Goal: Information Seeking & Learning: Compare options

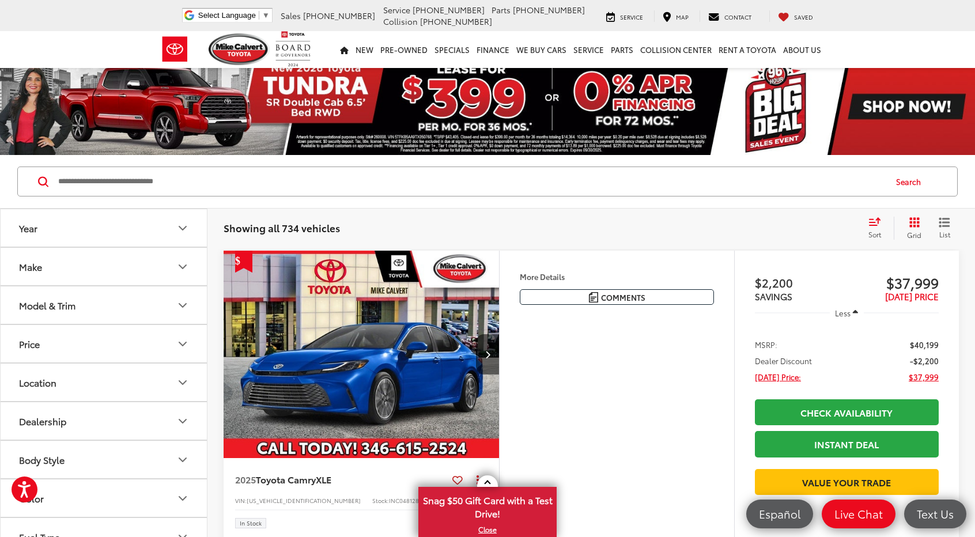
click at [639, 333] on div "Features Bluetooth® Heated Steering Wheel Remote Start Android Auto Apple CarPl…" at bounding box center [616, 394] width 235 height 287
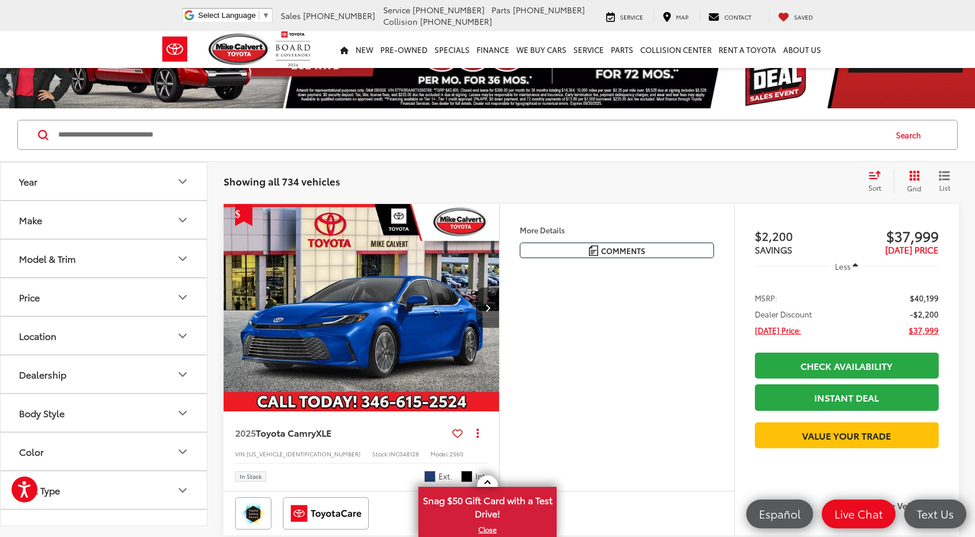
scroll to position [38, 0]
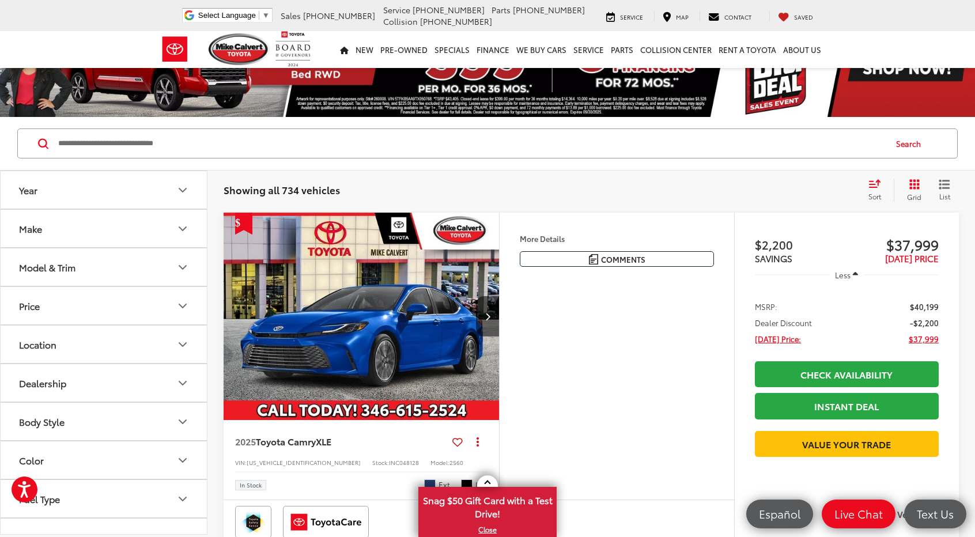
drag, startPoint x: 927, startPoint y: 56, endPoint x: 949, endPoint y: 132, distance: 79.7
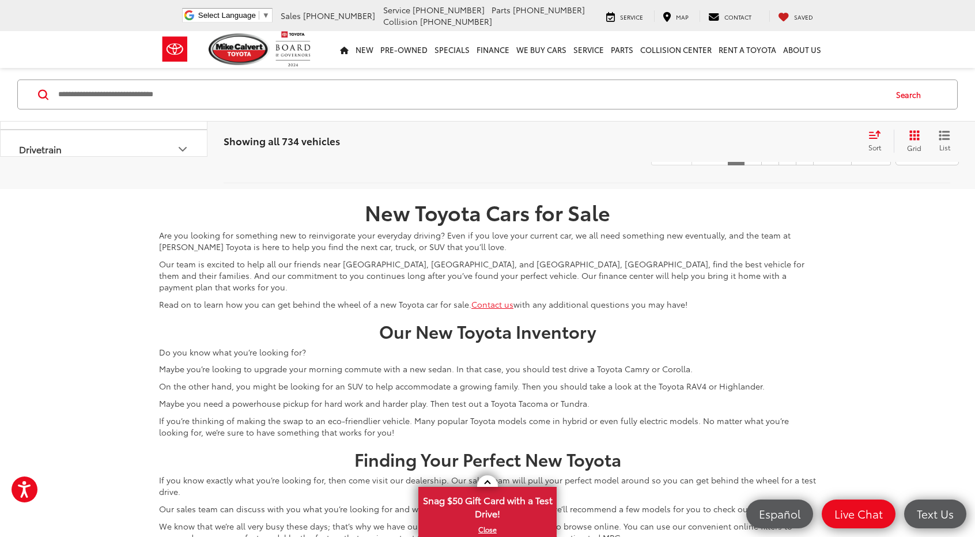
scroll to position [4545, 0]
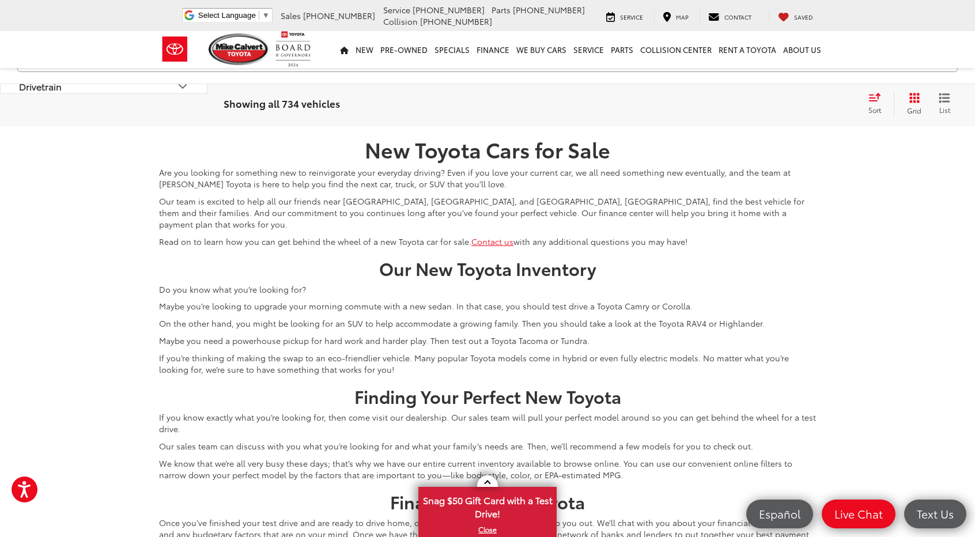
click at [638, 124] on div "Showing all 734 vehicles Clear All + 0 test Sort Price: High to Low Price: Low …" at bounding box center [590, 103] width 767 height 41
click at [512, 71] on input "Search by Make, Model, or Keyword" at bounding box center [471, 57] width 828 height 28
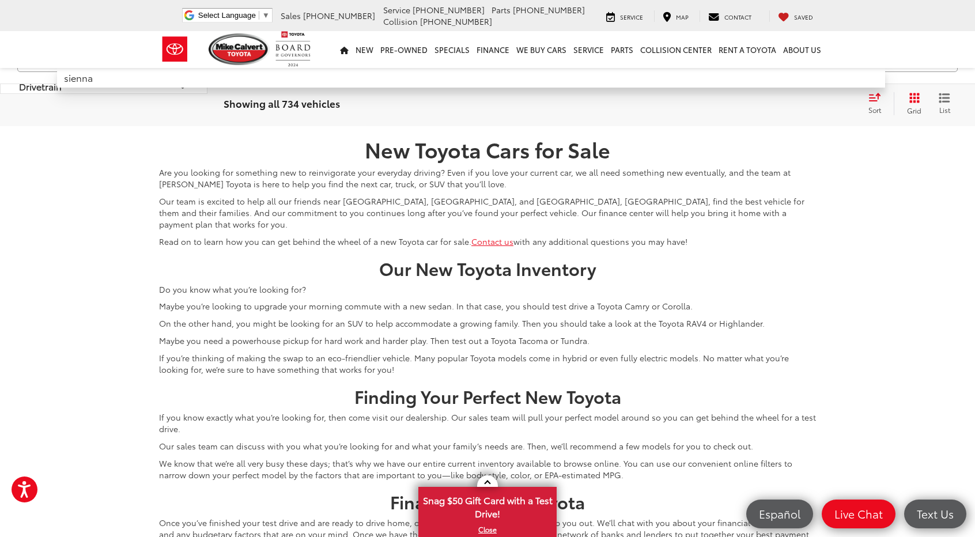
type input "******"
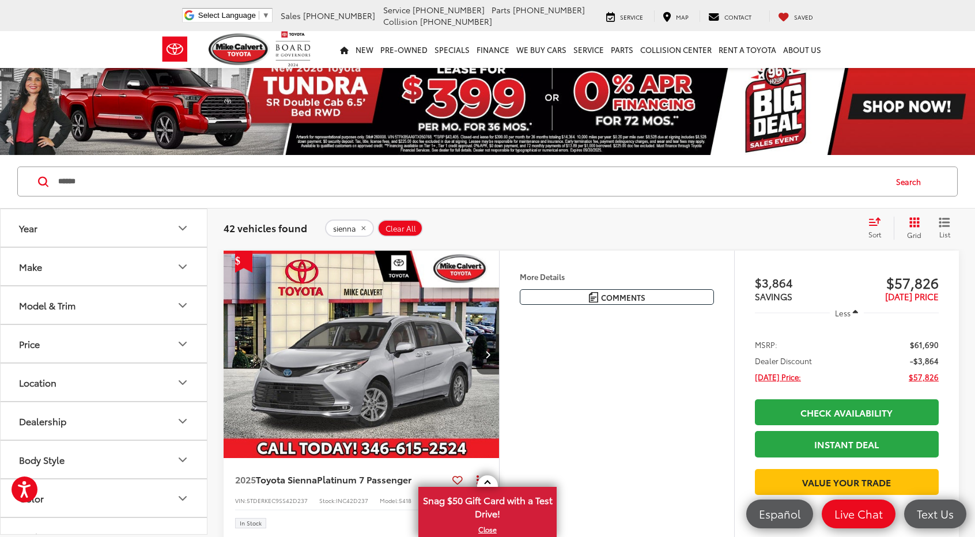
click at [647, 228] on div "Sort" at bounding box center [877, 228] width 31 height 23
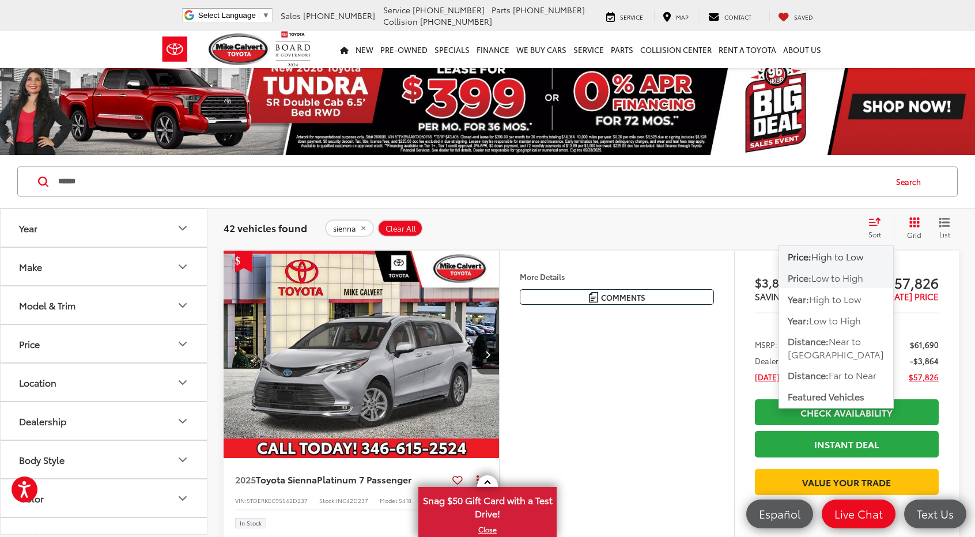
click at [647, 276] on span "Low to High" at bounding box center [837, 277] width 52 height 13
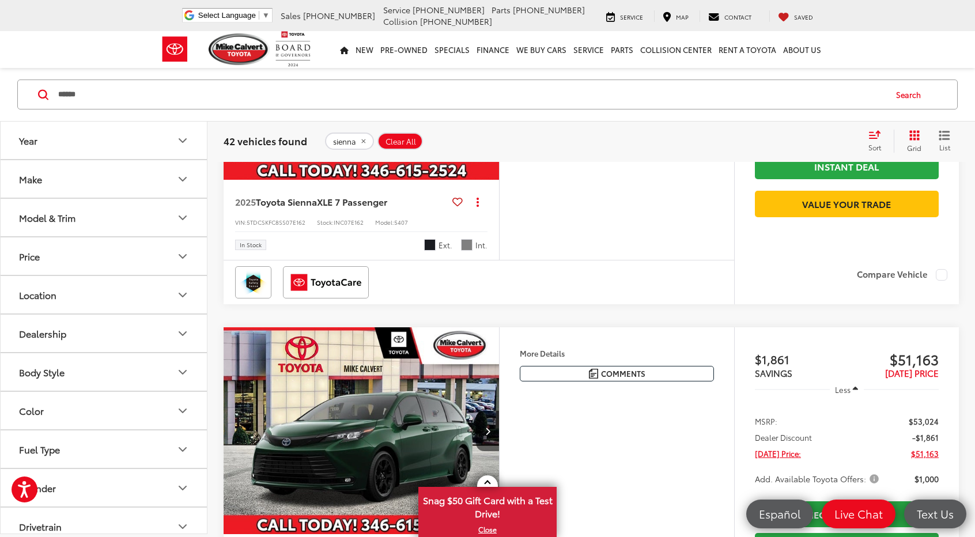
scroll to position [1364, 0]
